Goal: Information Seeking & Learning: Find specific fact

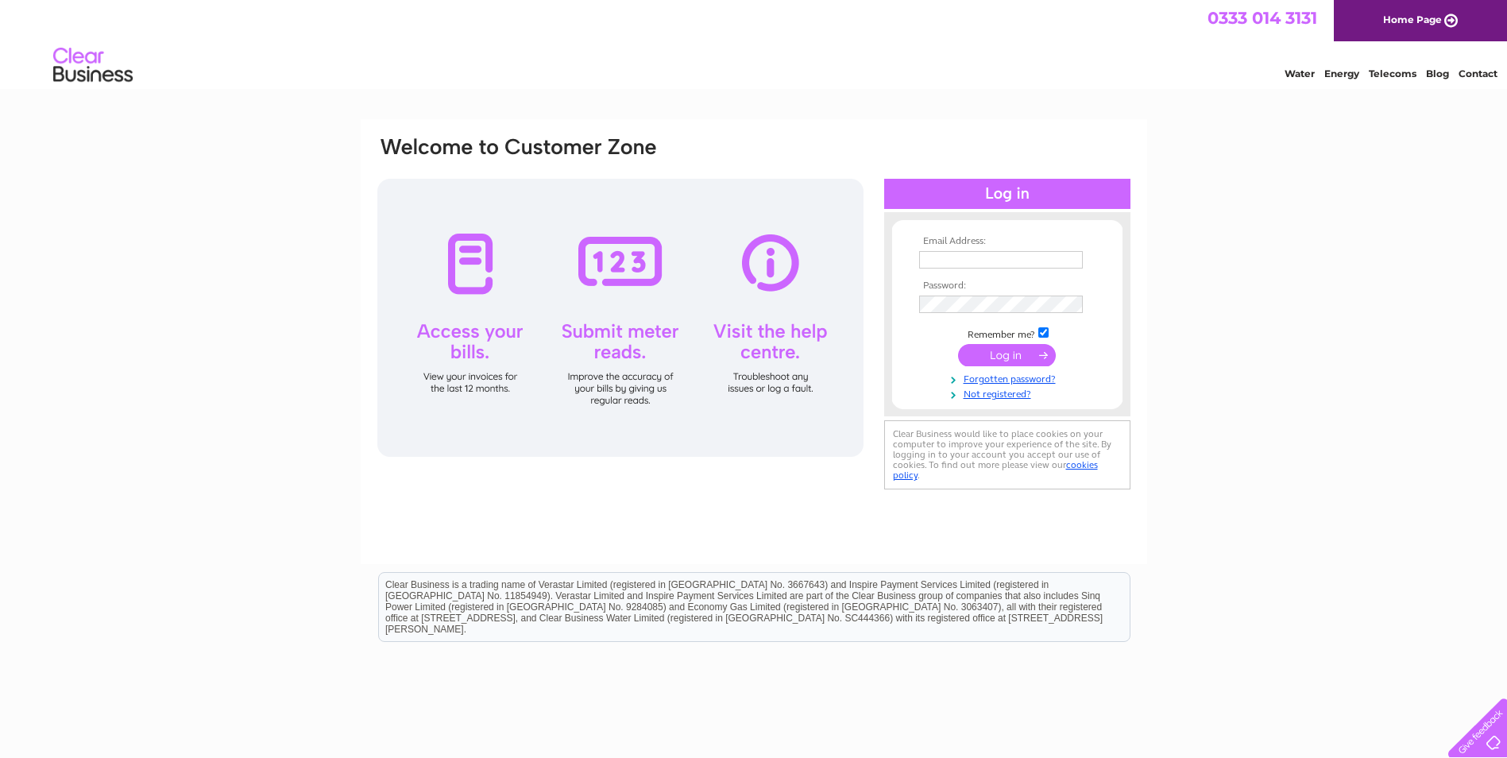
click at [1335, 303] on div "Email Address: Password:" at bounding box center [753, 477] width 1507 height 716
click at [920, 266] on input "text" at bounding box center [1001, 260] width 165 height 19
type input "[EMAIL_ADDRESS][DOMAIN_NAME]"
click at [958, 345] on input "submit" at bounding box center [1007, 356] width 98 height 22
click at [959, 268] on td "[EMAIL_ADDRESS][DOMAIN_NAME]" at bounding box center [1007, 259] width 184 height 25
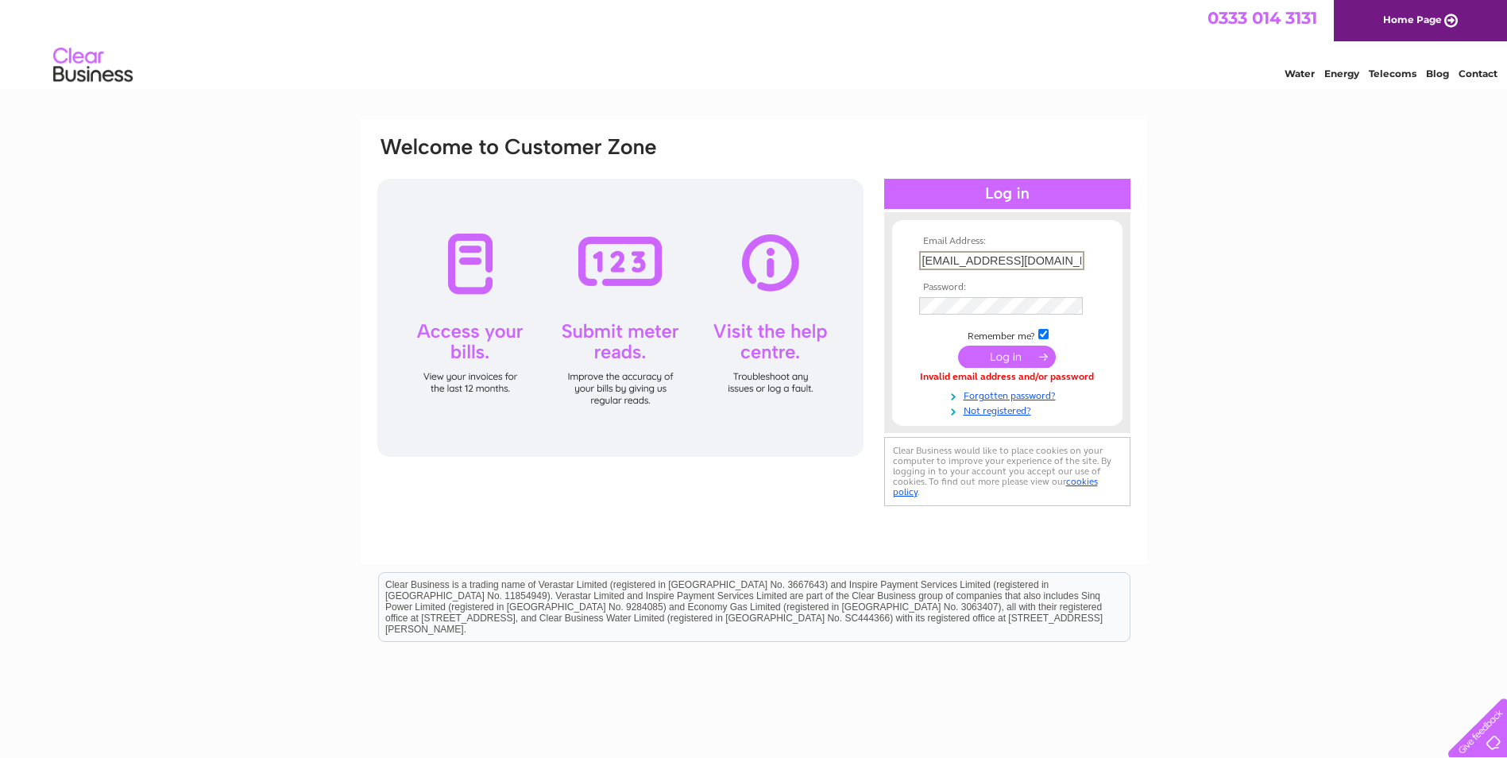
click at [962, 259] on input "ADMIN-EDI@SAFESTAY.COM" at bounding box center [1001, 260] width 165 height 19
paste input "admin-edi@safestay.com"
type input "admin-edi@safestay.com"
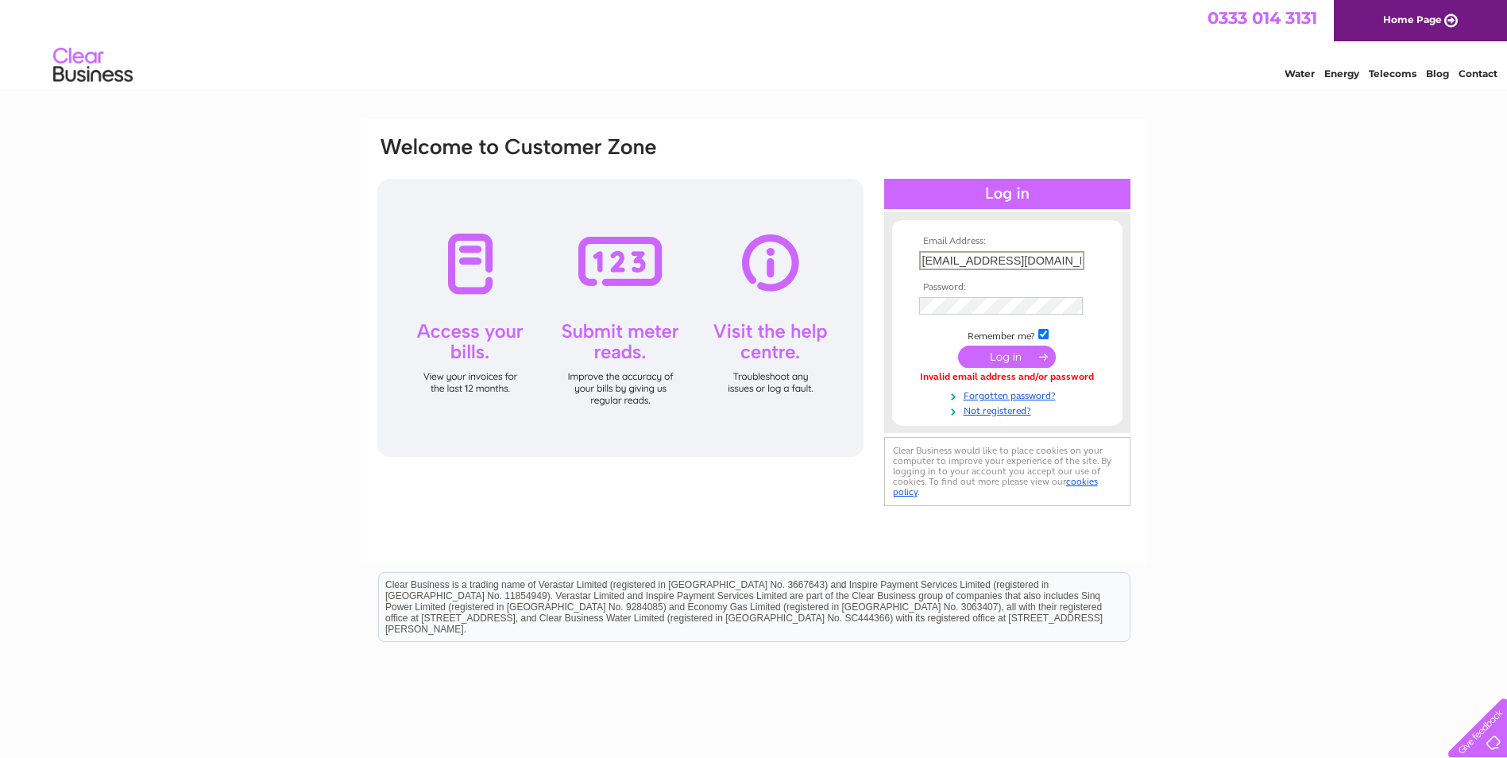
click at [1267, 257] on div "Email Address: admin-edi@safestay.com Password: Forgotten password?" at bounding box center [753, 477] width 1507 height 716
click at [1028, 360] on input "submit" at bounding box center [1007, 356] width 98 height 22
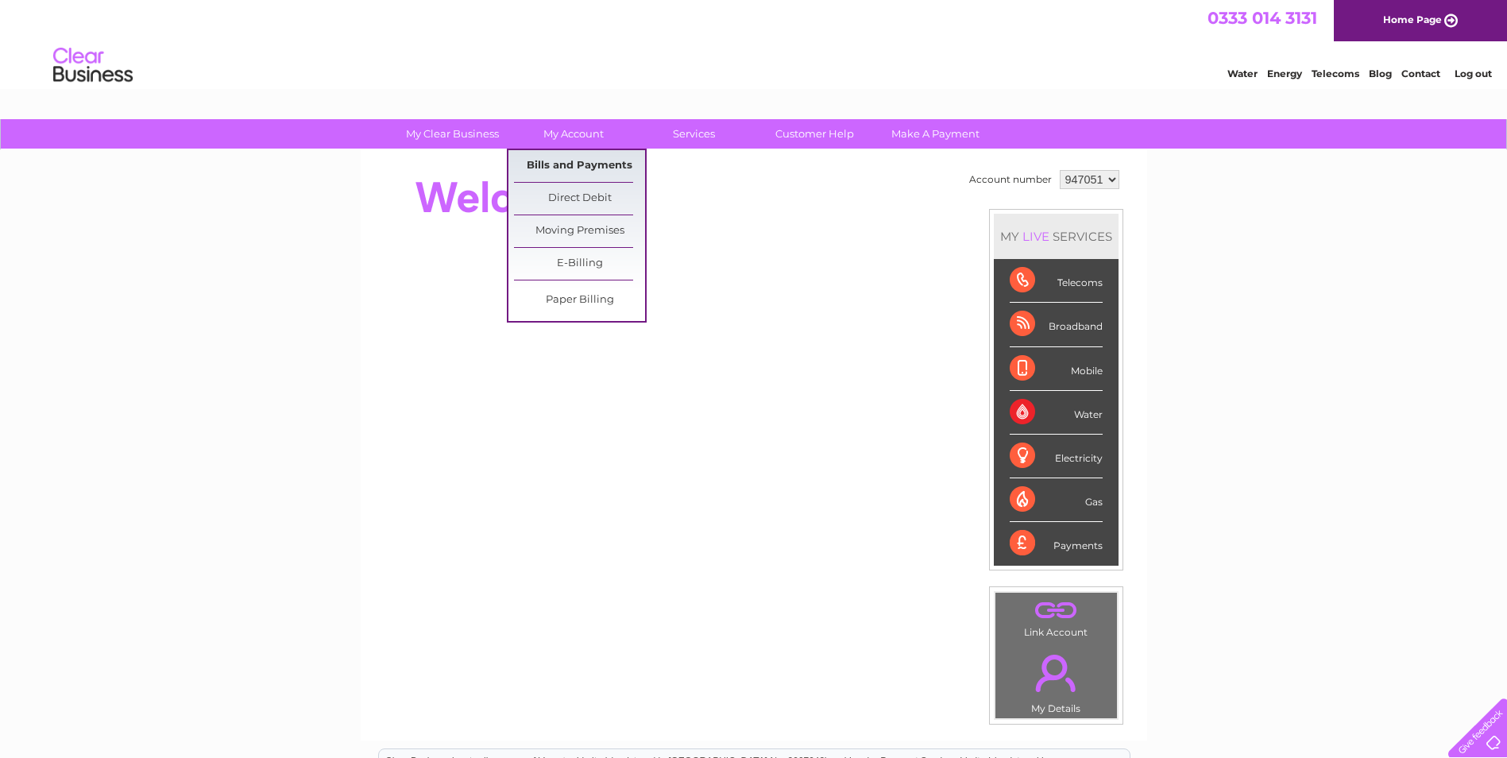
click at [565, 164] on link "Bills and Payments" at bounding box center [579, 166] width 131 height 32
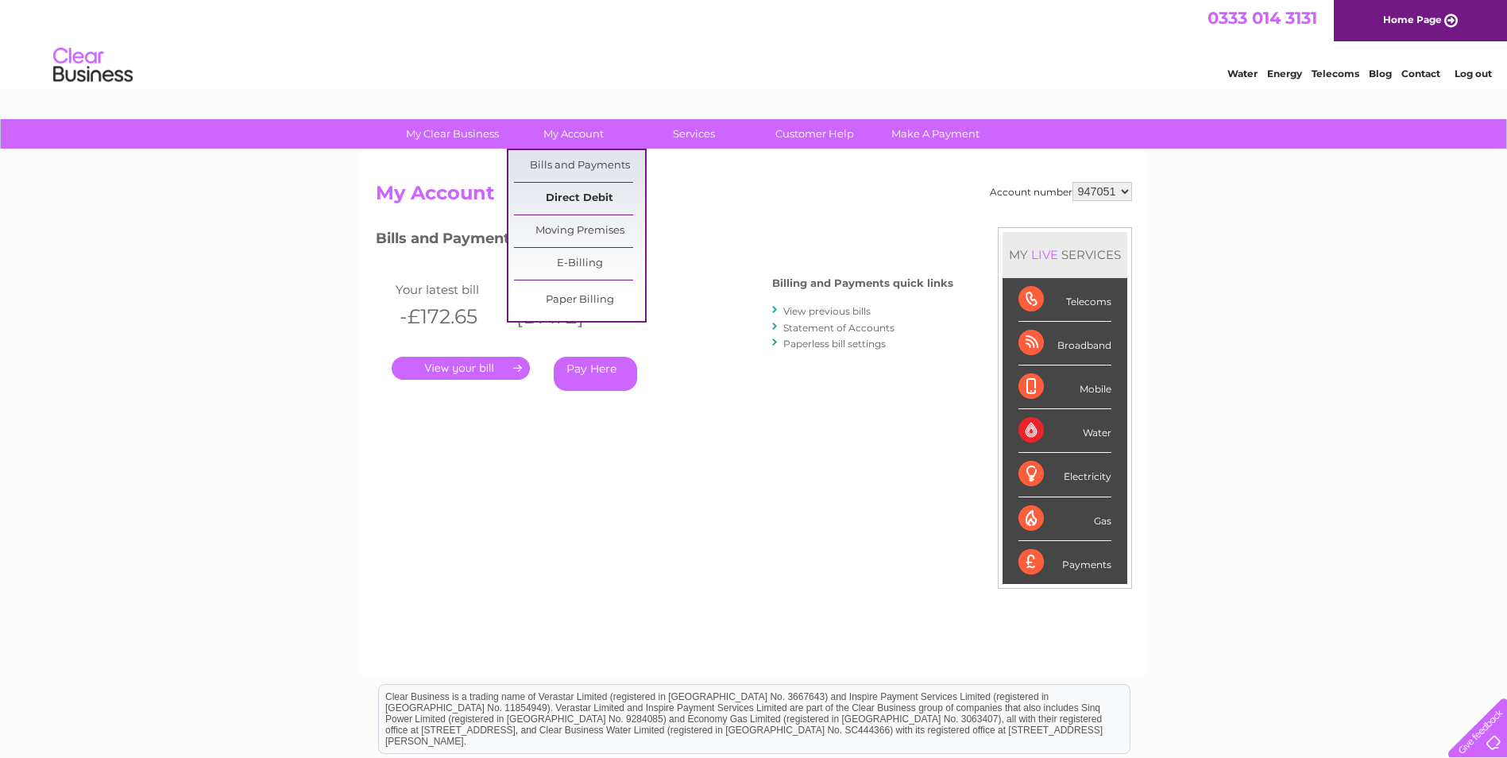
click at [563, 206] on link "Direct Debit" at bounding box center [579, 199] width 131 height 32
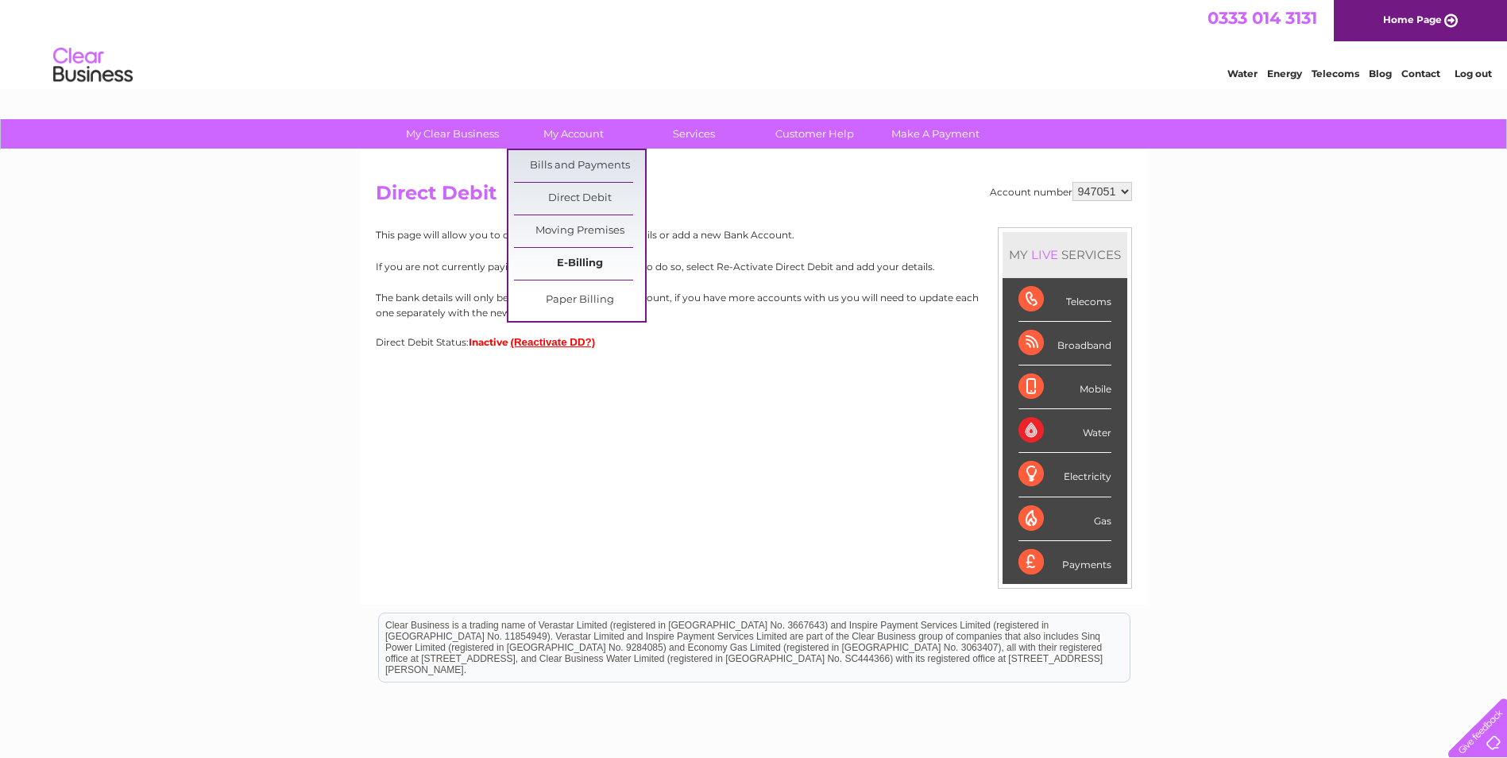
click at [578, 263] on link "E-Billing" at bounding box center [579, 264] width 131 height 32
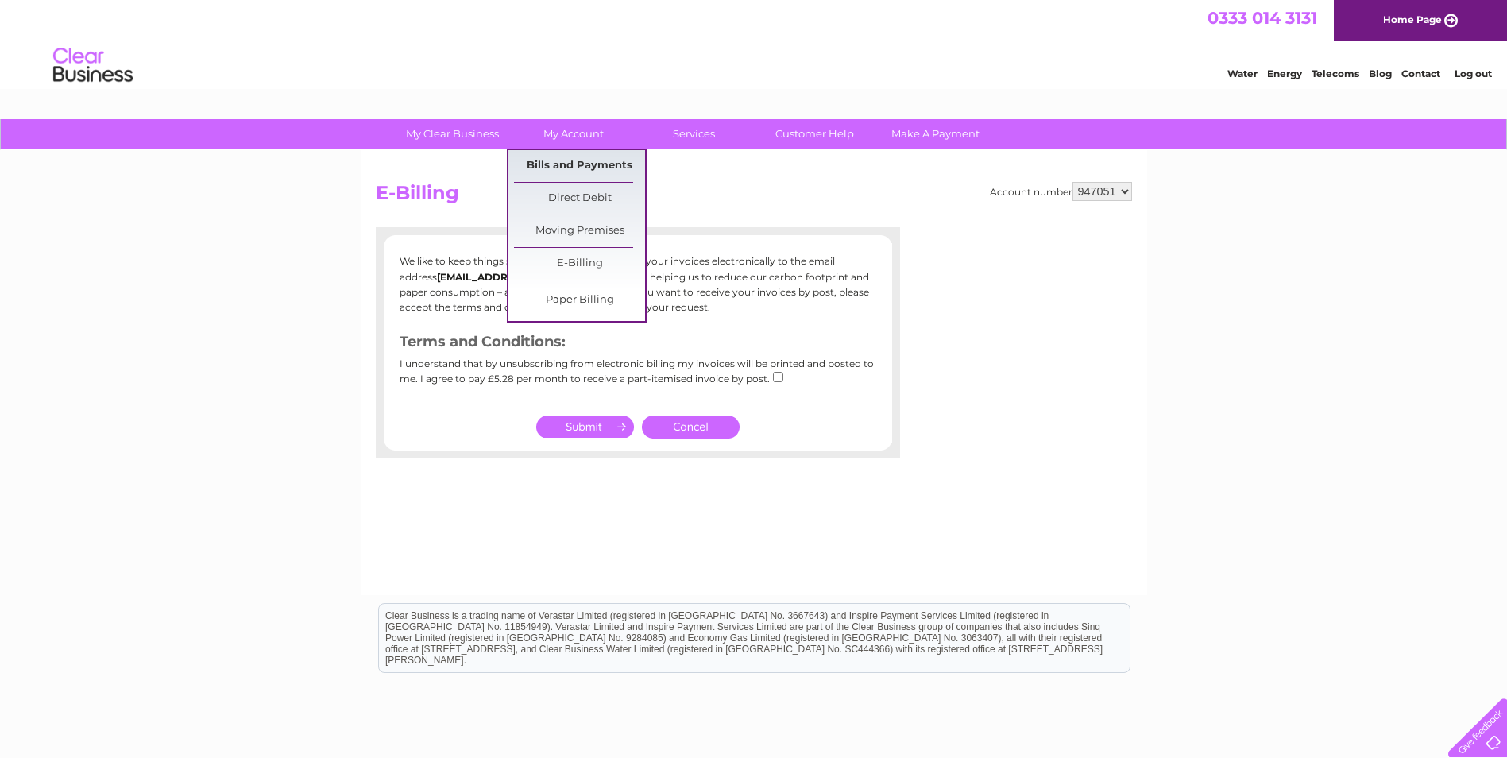
click at [579, 160] on link "Bills and Payments" at bounding box center [579, 166] width 131 height 32
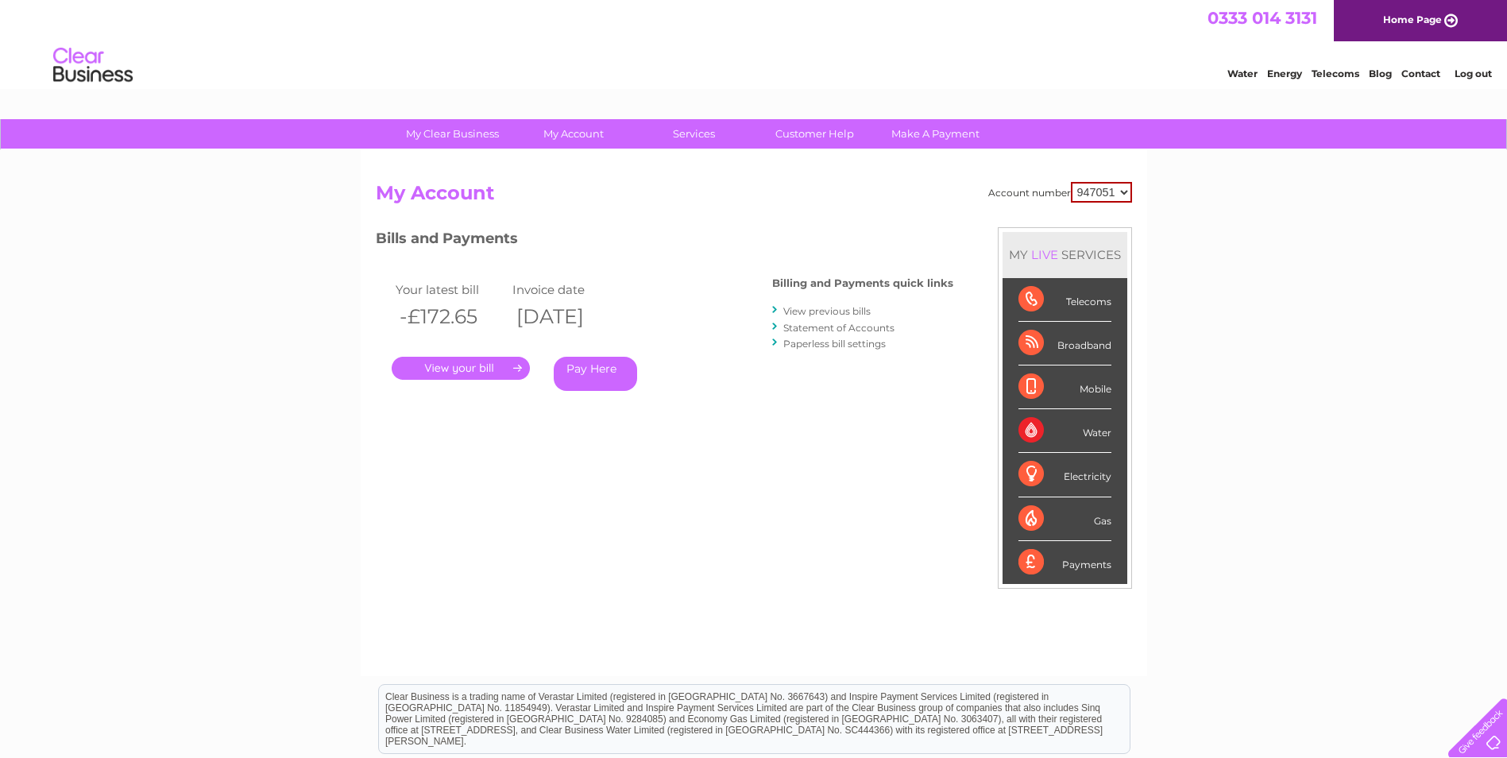
click at [1109, 190] on select "947051" at bounding box center [1101, 192] width 61 height 21
click at [1217, 233] on div "My Clear Business Login Details My Details My Preferences Link Account My Accou…" at bounding box center [753, 533] width 1507 height 828
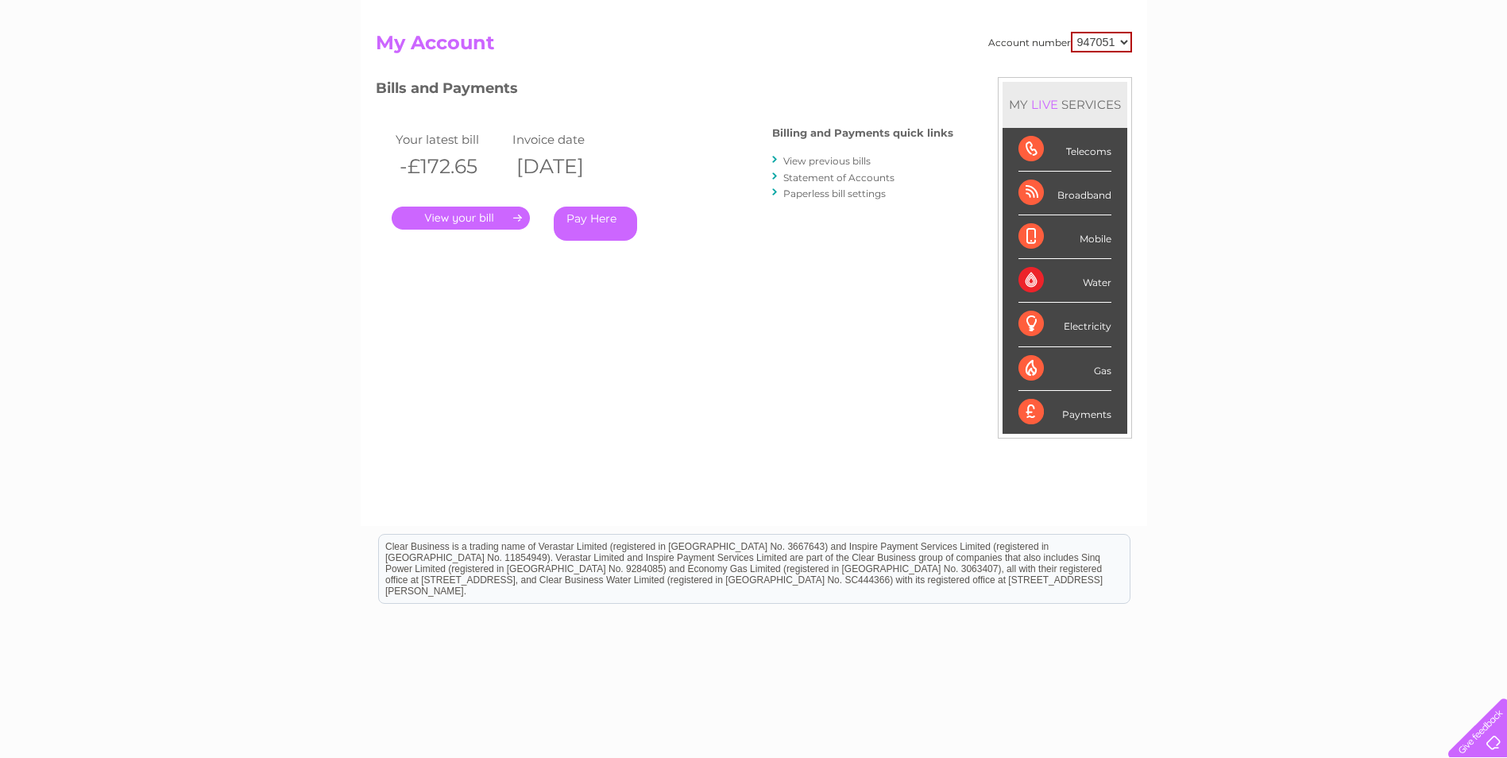
scroll to position [122, 0]
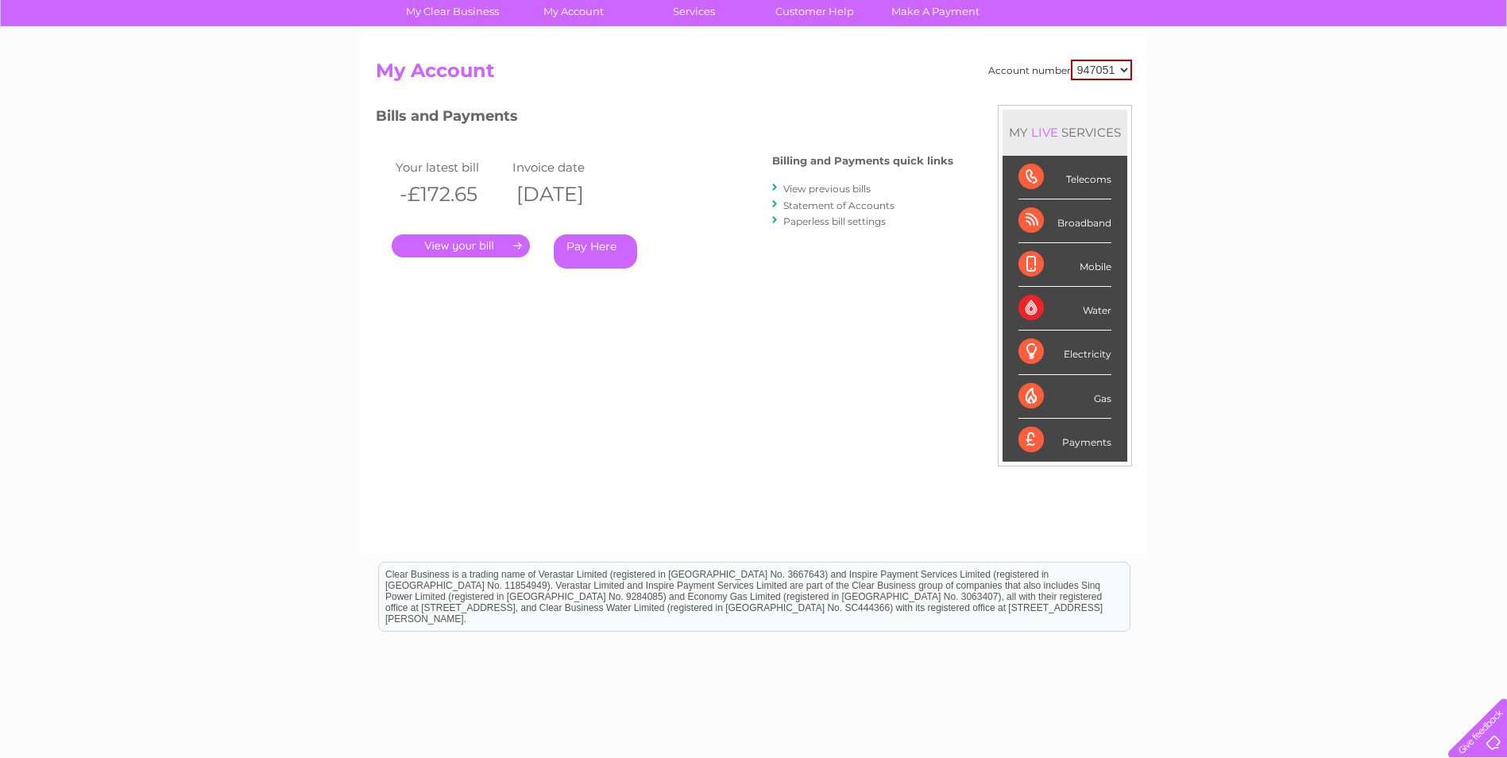
click at [453, 243] on link "." at bounding box center [461, 245] width 138 height 23
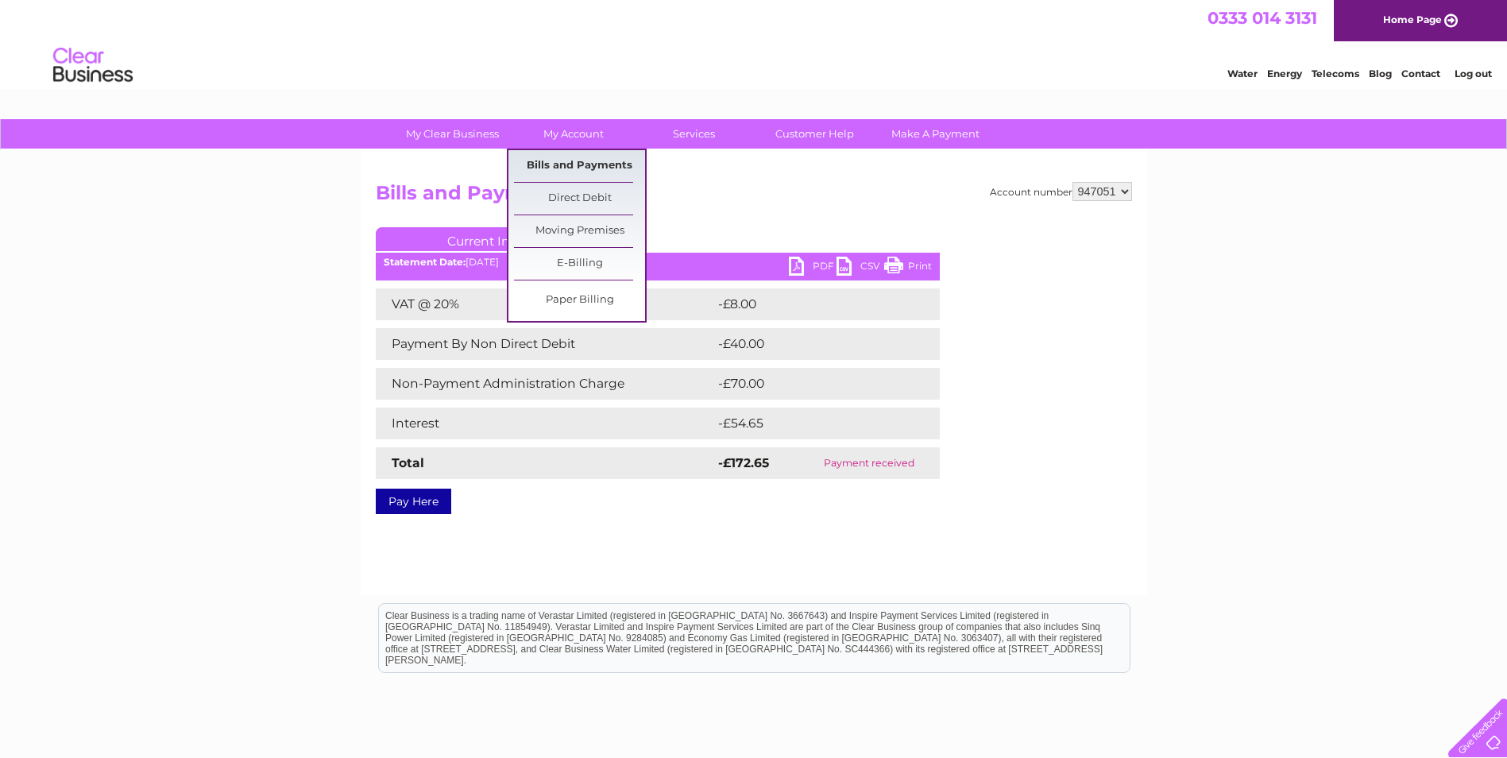
click at [565, 165] on link "Bills and Payments" at bounding box center [579, 166] width 131 height 32
click at [579, 137] on link "My Account" at bounding box center [572, 133] width 131 height 29
click at [585, 252] on link "E-Billing" at bounding box center [579, 264] width 131 height 32
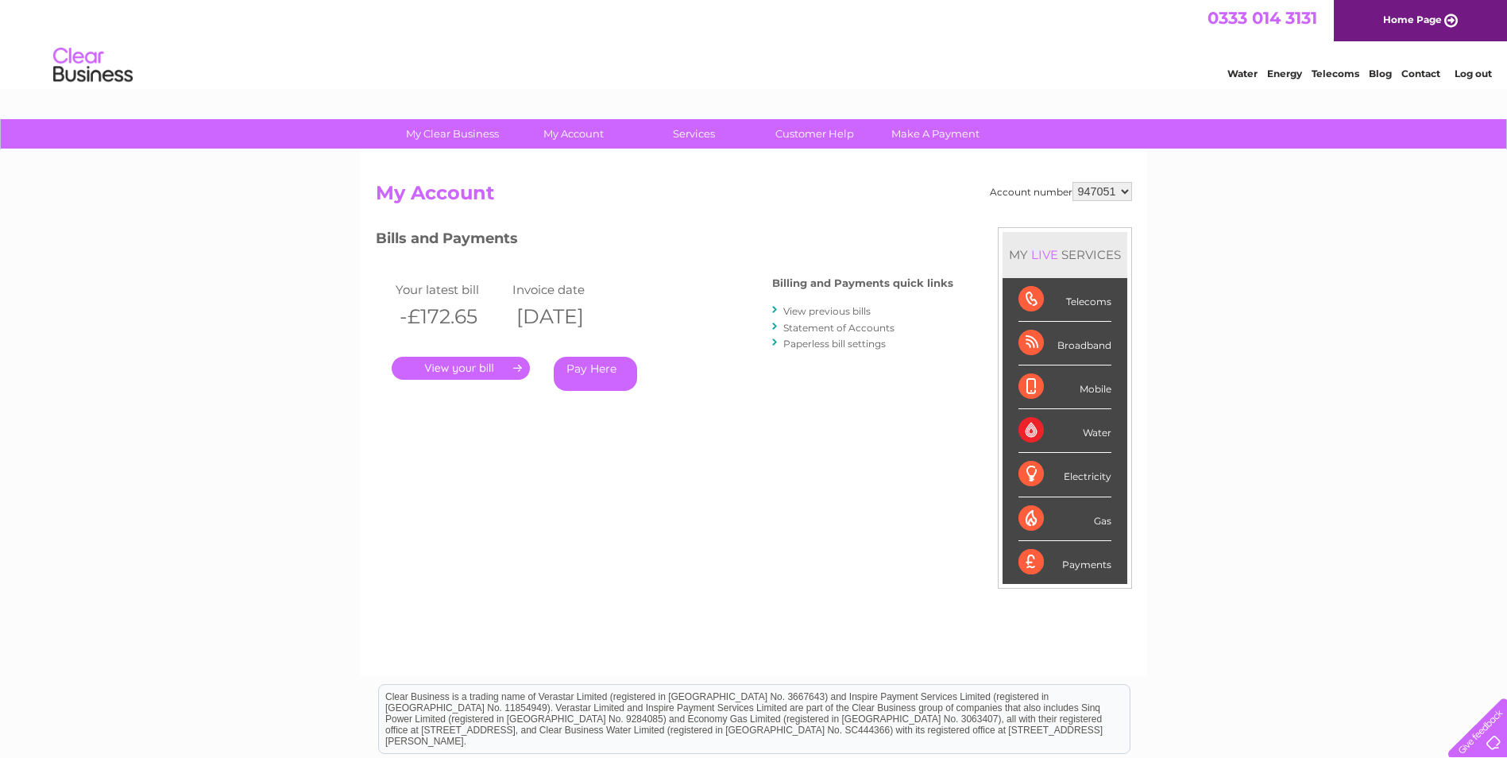
click at [800, 308] on link "View previous bills" at bounding box center [826, 311] width 87 height 12
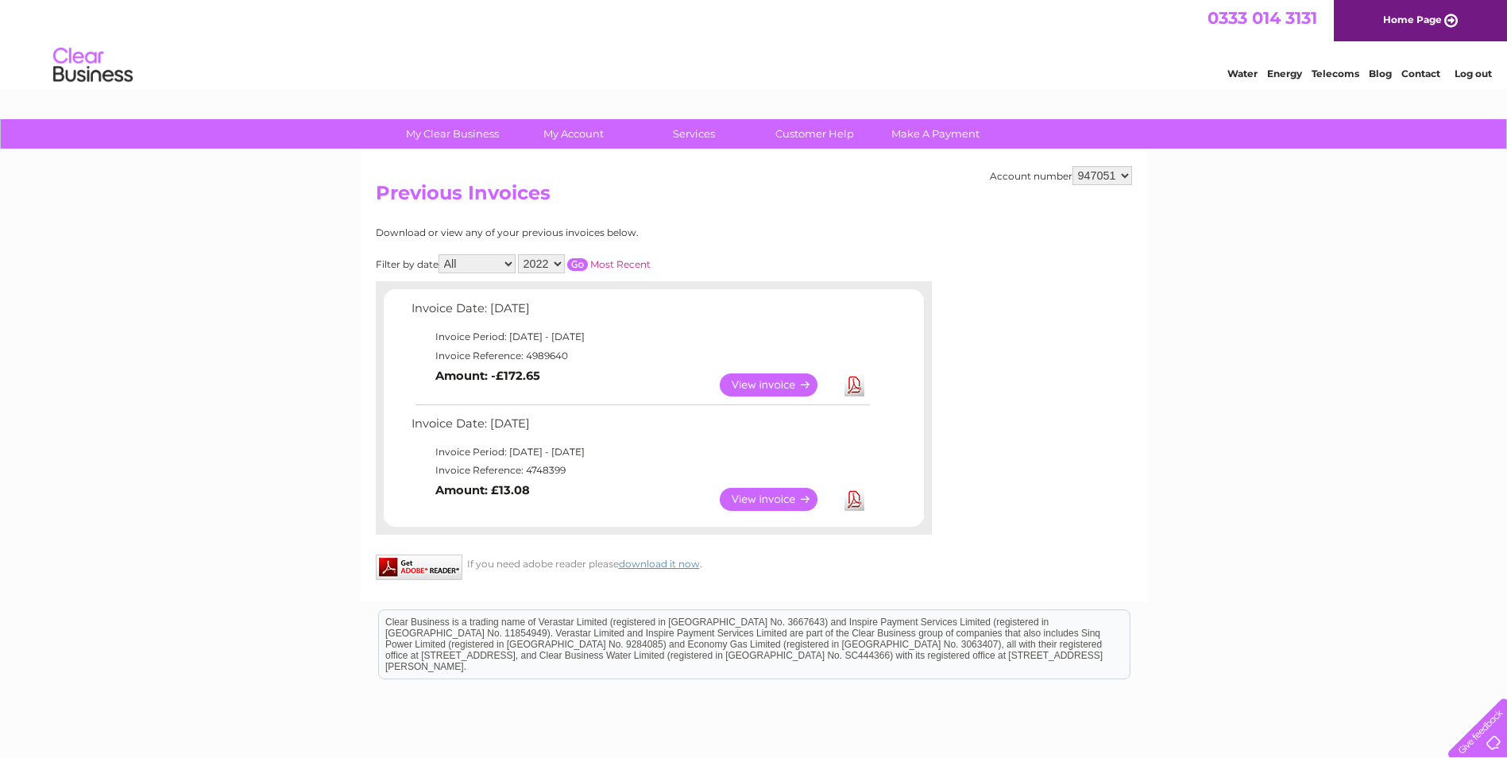
click at [545, 258] on select "2022 2021 2020 2019" at bounding box center [541, 263] width 47 height 19
click at [803, 251] on div "Download or view any of your previous invoices below. Filter by date All Januar…" at bounding box center [654, 406] width 556 height 358
click at [639, 271] on div "Filter by date All January February March April May June July August September …" at bounding box center [584, 263] width 417 height 19
click at [639, 264] on link "Most Recent" at bounding box center [620, 264] width 60 height 12
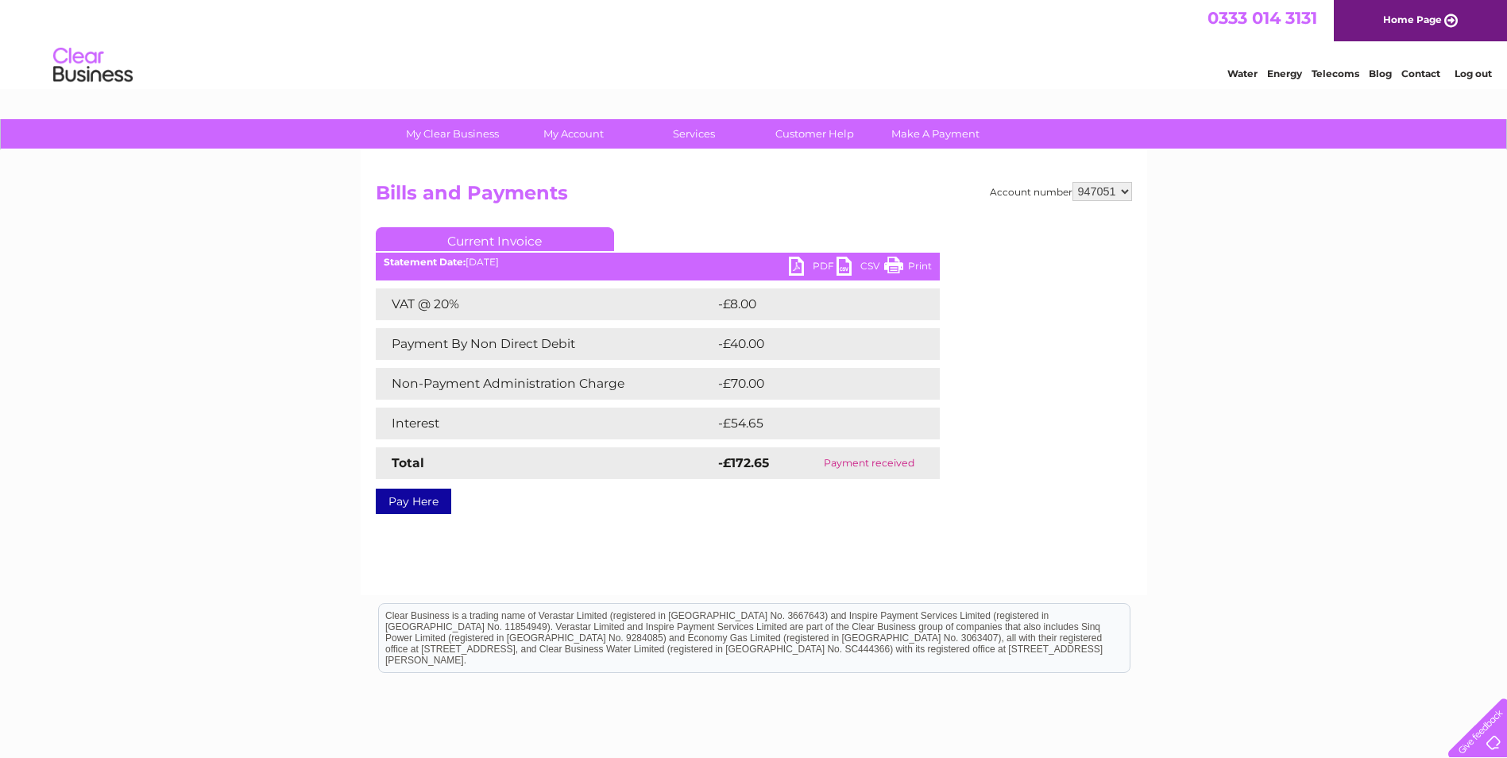
click at [1121, 191] on select "947051" at bounding box center [1102, 191] width 60 height 19
click at [1072, 182] on select "947051" at bounding box center [1102, 191] width 60 height 19
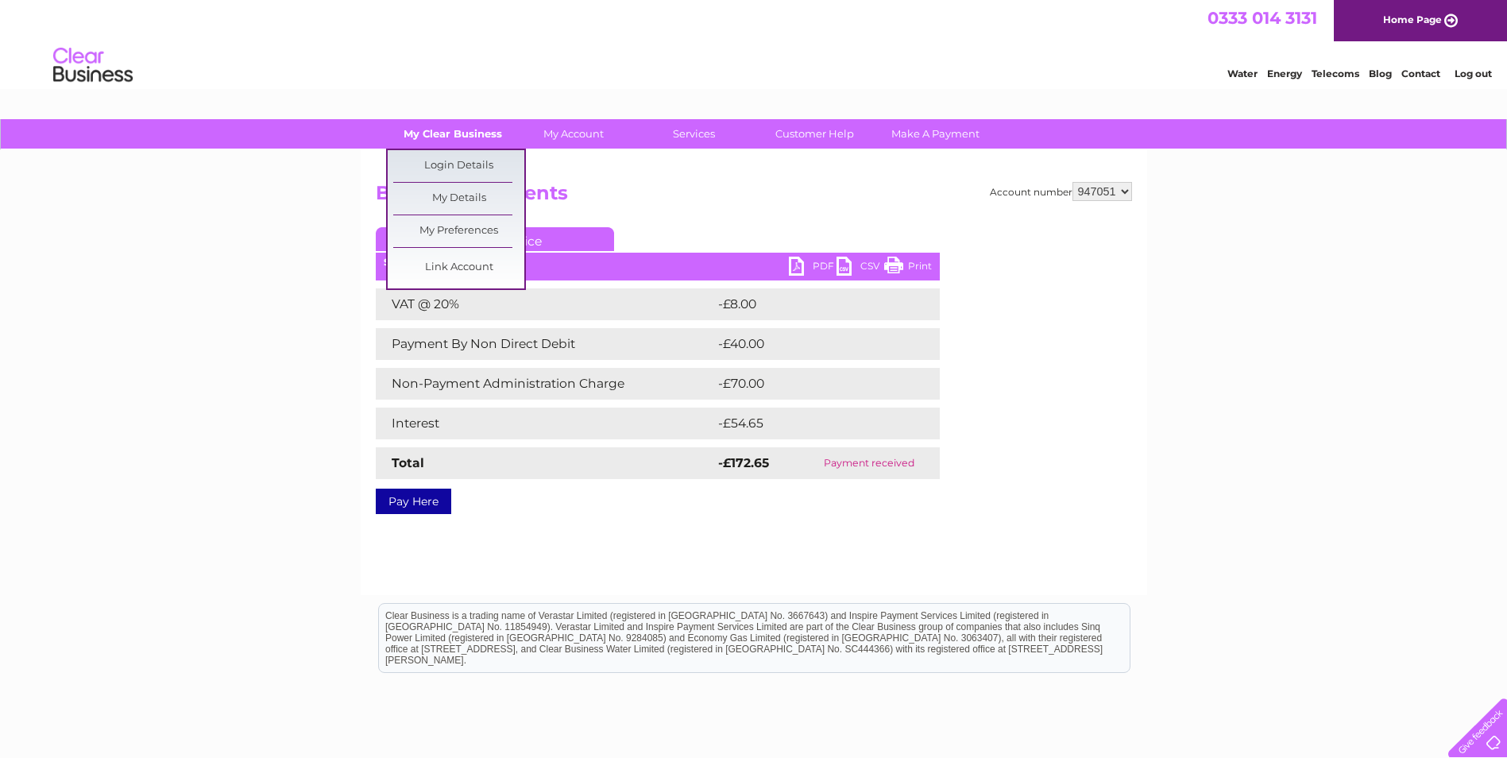
click at [448, 131] on link "My Clear Business" at bounding box center [452, 133] width 131 height 29
